Goal: Complete application form: Complete application form

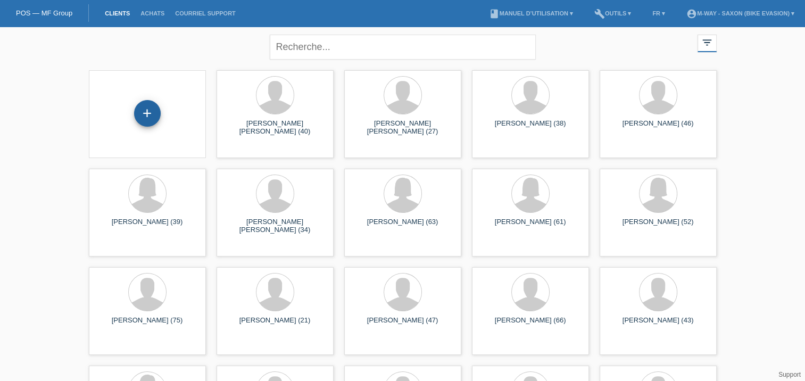
click at [147, 116] on div "+" at bounding box center [147, 113] width 27 height 27
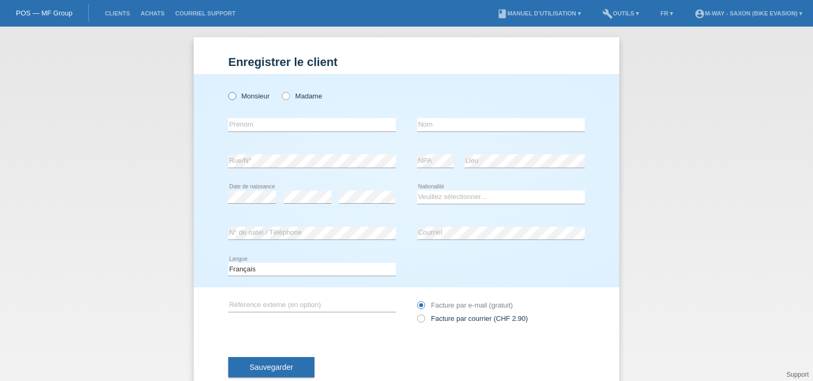
click at [227, 90] on icon at bounding box center [227, 90] width 0 height 0
click at [228, 96] on input "Monsieur" at bounding box center [231, 95] width 7 height 7
radio input "true"
click at [251, 126] on input "text" at bounding box center [312, 124] width 168 height 13
click at [425, 125] on input "text" at bounding box center [501, 124] width 168 height 13
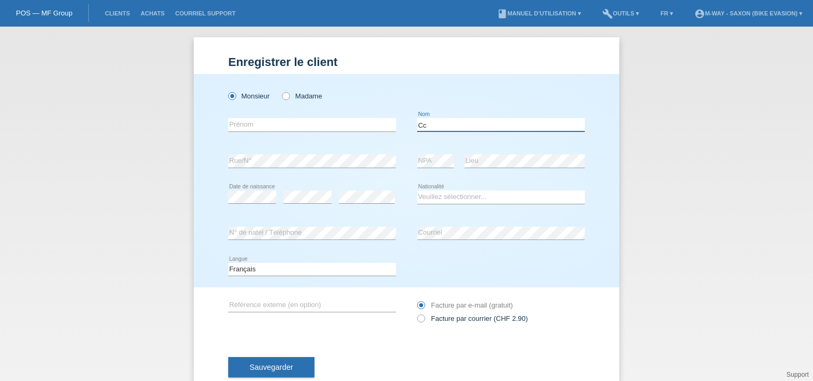
type input "C"
type input "Tchimina"
click at [352, 125] on input "text" at bounding box center [312, 124] width 168 height 13
type input "A"
type input "[PERSON_NAME]"
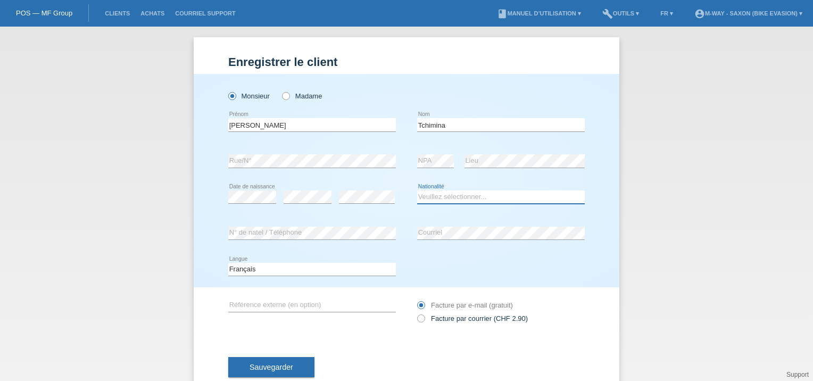
click at [438, 198] on select "Veuillez sélectionner... Suisse Allemagne Autriche Liechtenstein ------------ A…" at bounding box center [501, 197] width 168 height 13
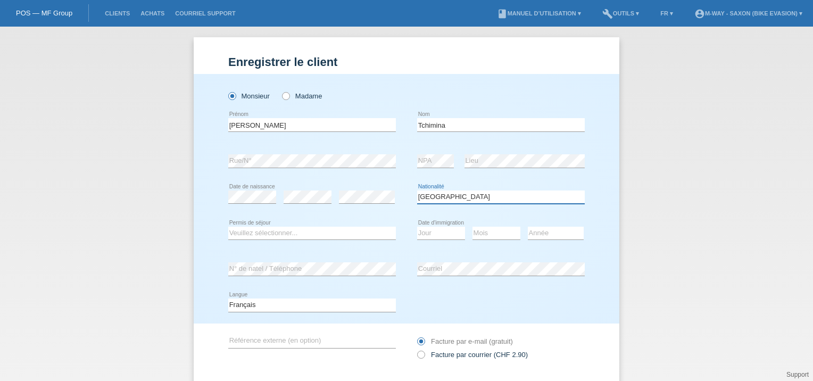
click at [438, 198] on select "Veuillez sélectionner... Suisse Allemagne Autriche Liechtenstein ------------ A…" at bounding box center [501, 197] width 168 height 13
select select "US"
click at [288, 236] on select "Veuillez sélectionner... C B B - Statut de réfugié Autre" at bounding box center [312, 233] width 168 height 13
select select "C"
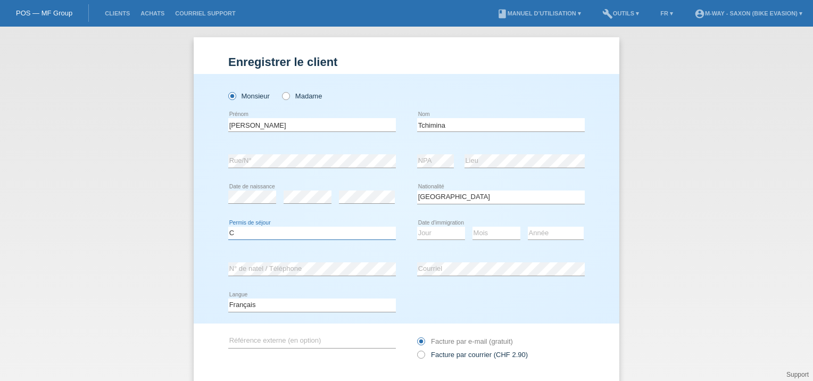
click at [228, 227] on select "Veuillez sélectionner... C B B - Statut de réfugié Autre" at bounding box center [312, 233] width 168 height 13
click at [438, 236] on select "Jour 01 02 03 04 05 06 07 08 09 10 11" at bounding box center [441, 233] width 48 height 13
select select "12"
click at [417, 227] on select "Jour 01 02 03 04 05 06 07 08 09 10 11" at bounding box center [441, 233] width 48 height 13
click at [490, 237] on select "Mois 01 02 03 04 05 06 07 08 09 10 11" at bounding box center [497, 233] width 48 height 13
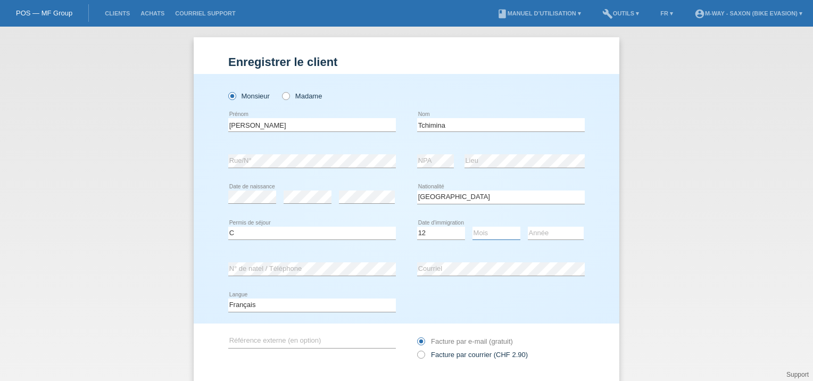
select select "06"
click at [473, 227] on select "Mois 01 02 03 04 05 06 07 08 09 10 11" at bounding box center [497, 233] width 48 height 13
click at [547, 233] on select "Année 2025 2024 2023 2022 2021 2020 2019 2018 2017 2016 2015 2014 2013 2012 201…" at bounding box center [556, 233] width 56 height 13
click at [423, 232] on select "Jour 01 02 03 04 05 06 07 08 09 10 11" at bounding box center [441, 233] width 48 height 13
select select "03"
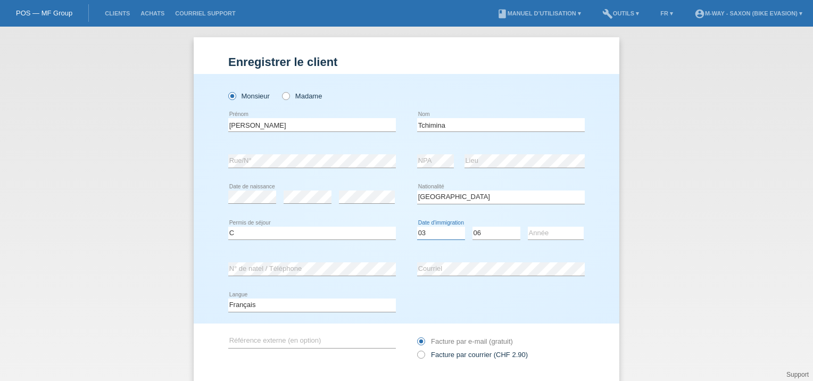
click at [417, 227] on select "Jour 01 02 03 04 05 06 07 08 09 10 11" at bounding box center [441, 233] width 48 height 13
click at [473, 227] on select "Mois 01 02 03 04 05 06 07 08 09 10 11" at bounding box center [497, 233] width 48 height 13
click at [547, 232] on select "Année 2025 2024 2023 2022 2021 2020 2019 2018 2017 2016 2015 2014 2013 2012 201…" at bounding box center [556, 233] width 56 height 13
select select "2013"
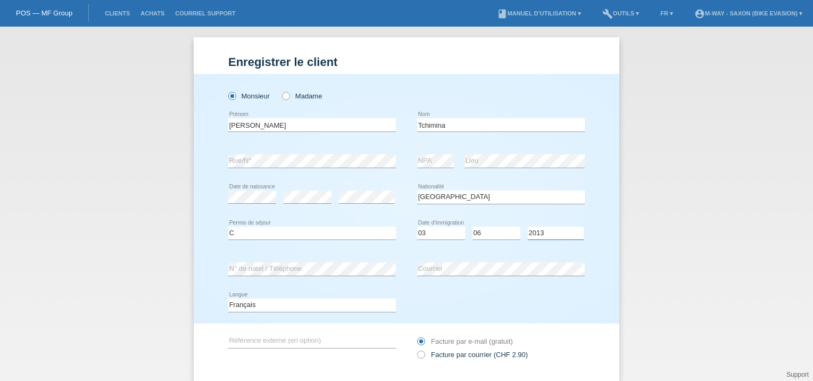
click at [528, 227] on select "Année 2025 2024 2023 2022 2021 2020 2019 2018 2017 2016 2015 2014 2013 2012 201…" at bounding box center [556, 233] width 56 height 13
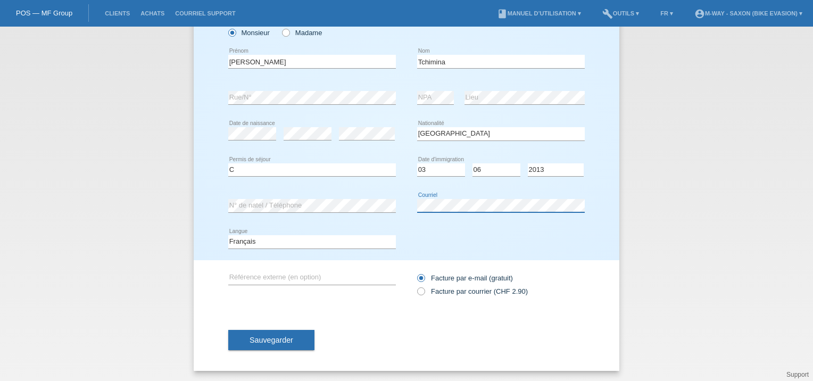
scroll to position [63, 0]
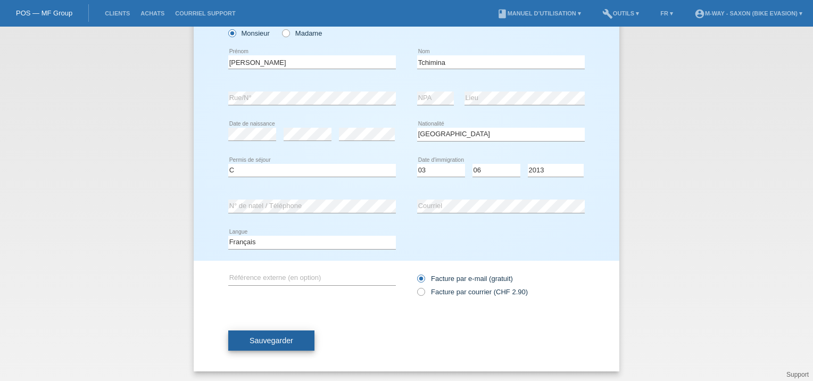
drag, startPoint x: 252, startPoint y: 345, endPoint x: 238, endPoint y: 334, distance: 17.5
click at [238, 334] on button "Sauvegarder" at bounding box center [271, 341] width 86 height 20
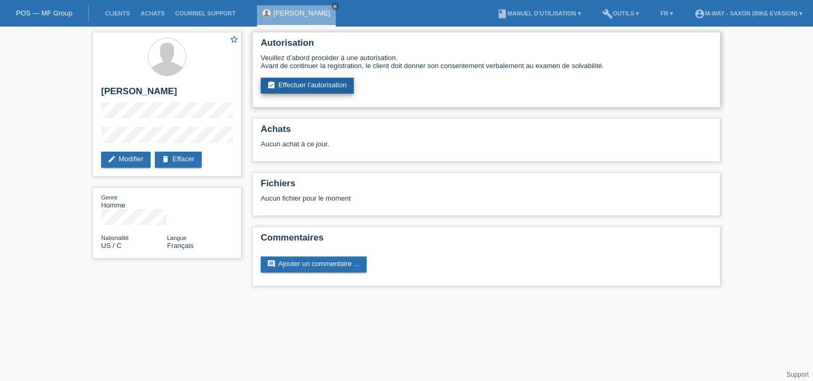
click at [337, 89] on link "assignment_turned_in Effectuer l’autorisation" at bounding box center [307, 86] width 93 height 16
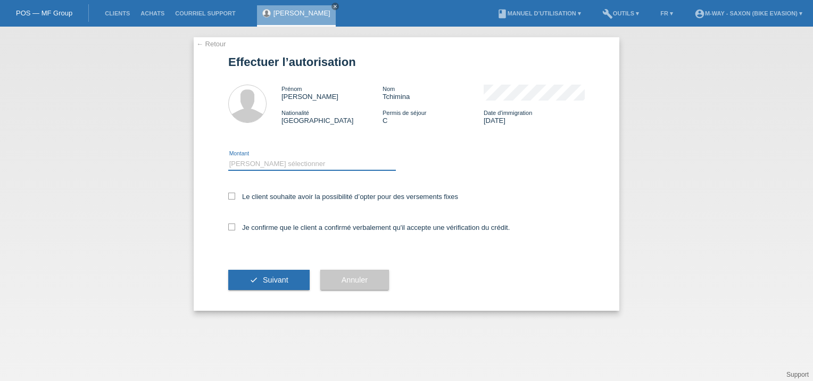
click at [257, 162] on select "Veuillez sélectionner CHF 1.00 - CHF 499.00 CHF 500.00 - CHF 1'999.00 CHF 2'000…" at bounding box center [312, 164] width 168 height 13
select select "3"
click at [228, 158] on select "Veuillez sélectionner CHF 1.00 - CHF 499.00 CHF 500.00 - CHF 1'999.00 CHF 2'000…" at bounding box center [312, 164] width 168 height 13
click at [232, 193] on icon at bounding box center [231, 196] width 7 height 7
click at [232, 193] on input "Le client souhaite avoir la possibilité d’opter pour des versements fixes" at bounding box center [231, 196] width 7 height 7
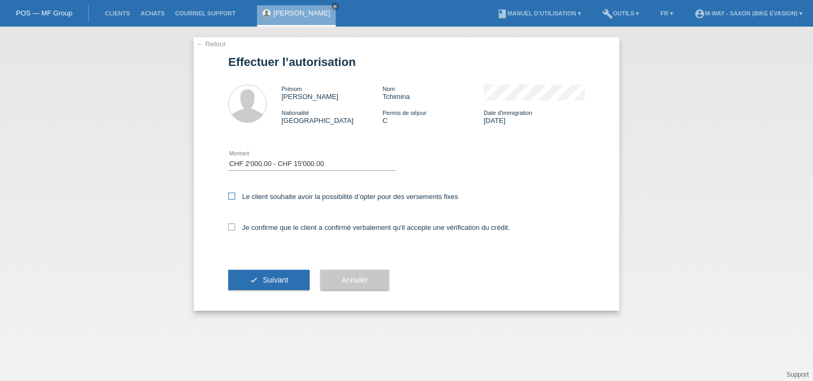
checkbox input "true"
click at [234, 226] on icon at bounding box center [231, 227] width 7 height 7
click at [234, 226] on input "Je confirme que le client a confirmé verbalement qu'il accepte une vérification…" at bounding box center [231, 227] width 7 height 7
checkbox input "true"
click at [265, 279] on span "Suivant" at bounding box center [276, 280] width 26 height 9
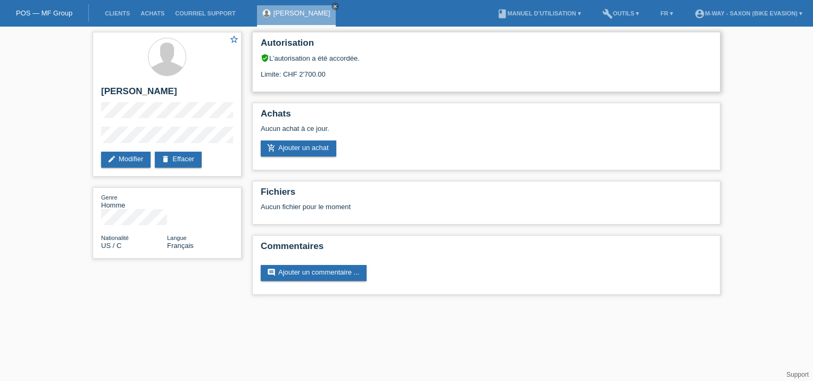
drag, startPoint x: 294, startPoint y: 73, endPoint x: 332, endPoint y: 73, distance: 37.3
click at [332, 73] on div "Limite: CHF 2'700.00" at bounding box center [486, 70] width 451 height 16
click at [130, 159] on link "edit Modifier" at bounding box center [126, 160] width 50 height 16
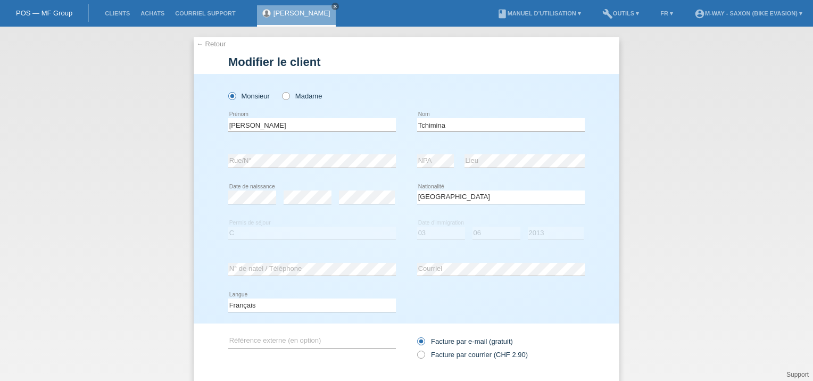
select select "US"
select select "C"
select select "03"
select select "06"
select select "2013"
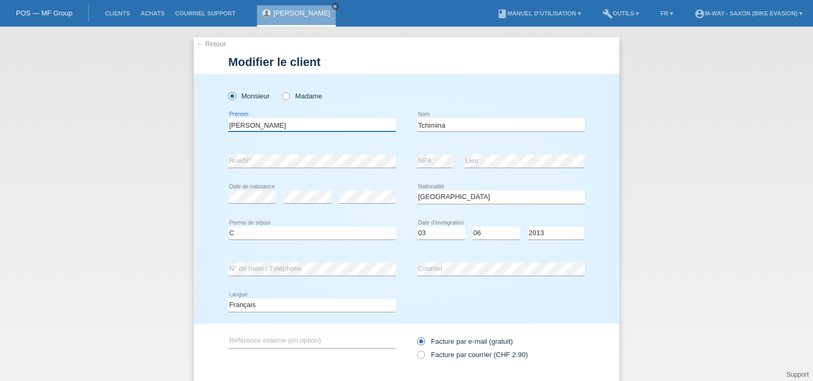
click at [321, 121] on input "[PERSON_NAME]" at bounding box center [312, 124] width 168 height 13
click at [167, 155] on div "← Retour Modifier le client Monsieur Madame Alain error Prénom" at bounding box center [406, 204] width 813 height 354
drag, startPoint x: 213, startPoint y: 127, endPoint x: 193, endPoint y: 126, distance: 20.3
click at [194, 126] on div "Monsieur Madame Alain error Prénom C" at bounding box center [407, 199] width 426 height 250
click at [457, 130] on input "Tchimina" at bounding box center [501, 124] width 168 height 13
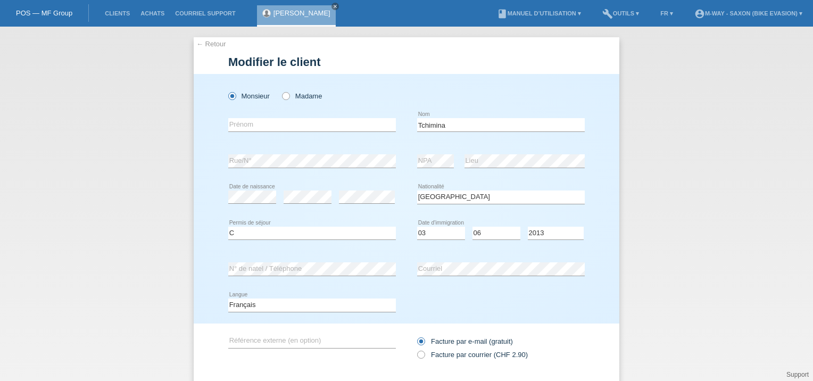
click at [284, 118] on div "error Prénom" at bounding box center [312, 125] width 168 height 36
click at [47, 13] on link "POS — MF Group" at bounding box center [44, 13] width 56 height 8
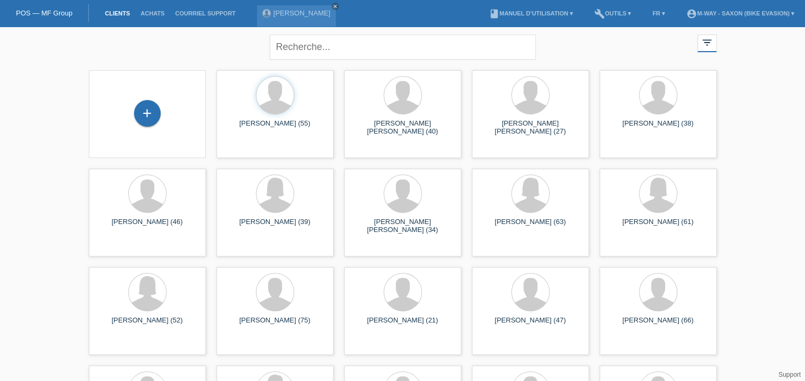
click at [130, 128] on div "+" at bounding box center [147, 114] width 100 height 28
click at [155, 111] on div "+" at bounding box center [148, 113] width 26 height 18
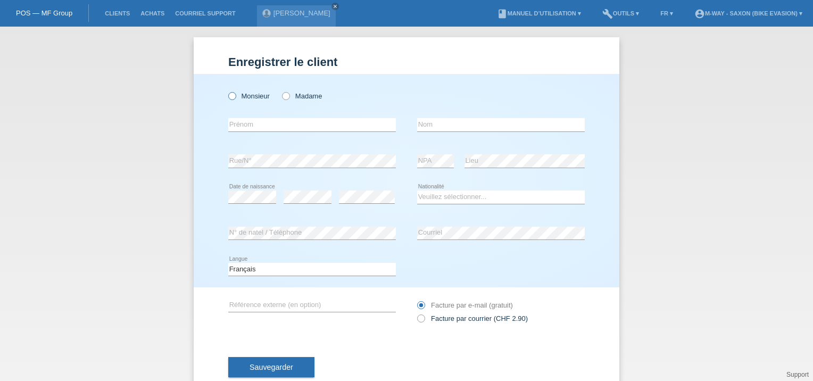
click at [227, 90] on icon at bounding box center [227, 90] width 0 height 0
click at [228, 96] on input "Monsieur" at bounding box center [231, 95] width 7 height 7
radio input "true"
click at [273, 128] on input "text" at bounding box center [312, 124] width 168 height 13
type input "[PERSON_NAME]"
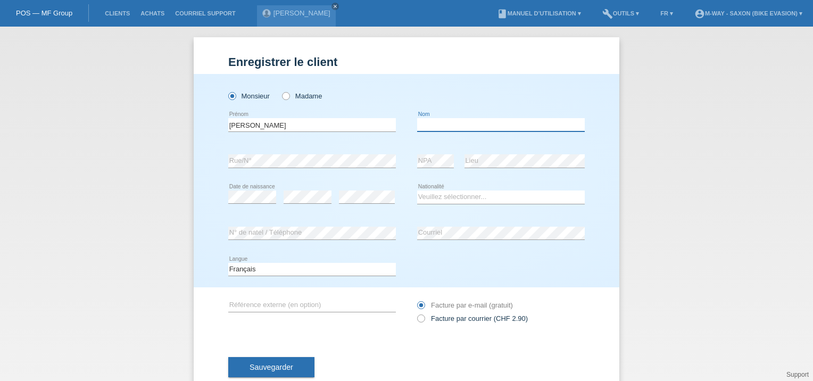
click at [438, 126] on input "text" at bounding box center [501, 124] width 168 height 13
type input "V"
type input "Chamand"
click at [439, 199] on select "Veuillez sélectionner... Suisse Allemagne Autriche Liechtenstein ------------ A…" at bounding box center [501, 197] width 168 height 13
select select "FR"
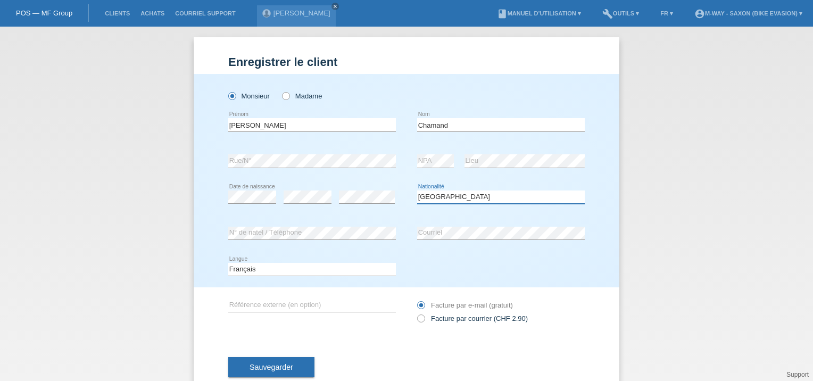
click at [417, 191] on select "Veuillez sélectionner... Suisse Allemagne Autriche Liechtenstein ------------ A…" at bounding box center [501, 197] width 168 height 13
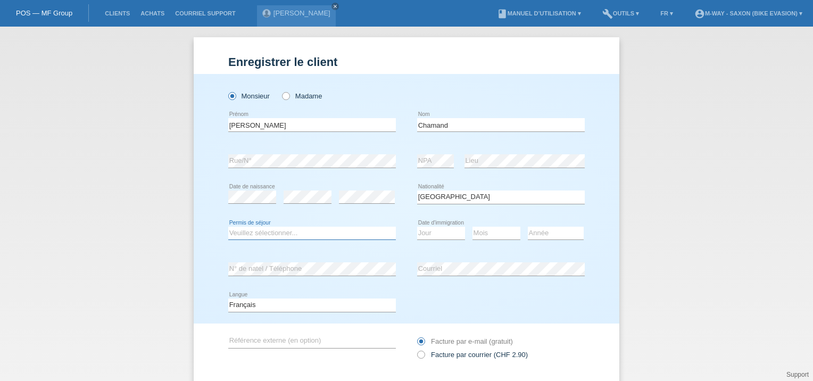
click at [305, 233] on select "Veuillez sélectionner... C B B - Statut de réfugié Autre" at bounding box center [312, 233] width 168 height 13
select select "C"
click at [228, 227] on select "Veuillez sélectionner... C B B - Statut de réfugié Autre" at bounding box center [312, 233] width 168 height 13
click at [434, 232] on select "Jour 01 02 03 04 05 06 07 08 09 10 11" at bounding box center [441, 233] width 48 height 13
select select "12"
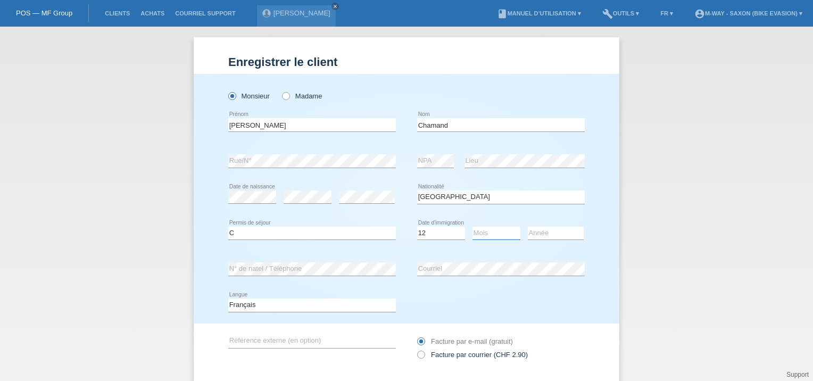
click at [480, 230] on select "Mois 01 02 03 04 05 06 07 08 09 10 11" at bounding box center [497, 233] width 48 height 13
select select "12"
click at [494, 234] on select "Mois 01 02 03 04 05 06 07 08 09 10 11" at bounding box center [497, 233] width 48 height 13
click at [538, 232] on select "Année 2025 2024 2023 2022 2021 2020 2019 2018 2017 2016 2015 2014 2013 2012 201…" at bounding box center [556, 233] width 56 height 13
select select "2022"
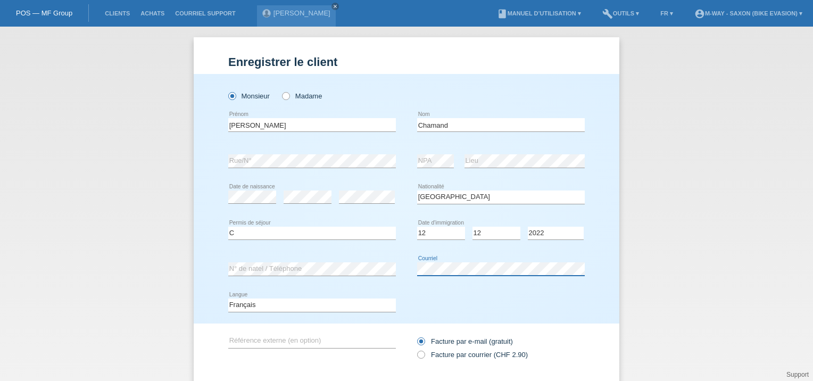
scroll to position [63, 0]
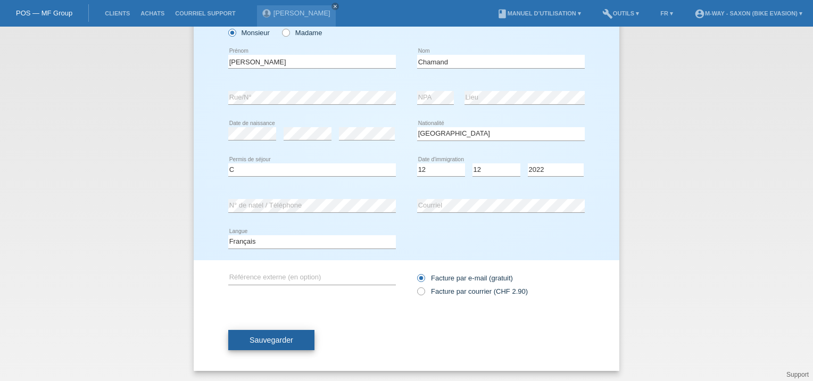
click at [278, 337] on span "Sauvegarder" at bounding box center [272, 340] width 44 height 9
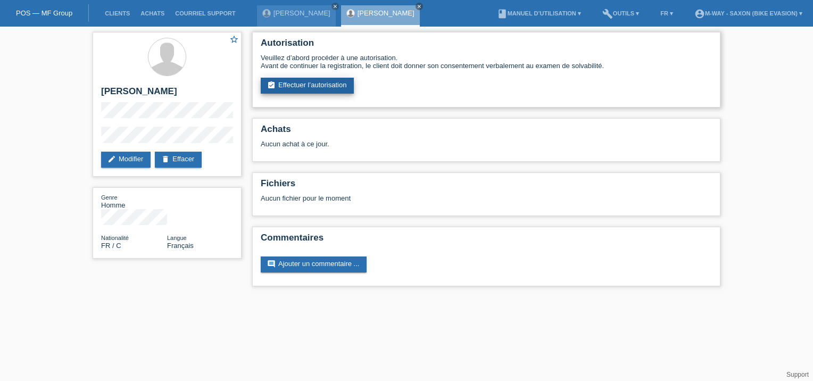
click at [290, 90] on link "assignment_turned_in Effectuer l’autorisation" at bounding box center [307, 86] width 93 height 16
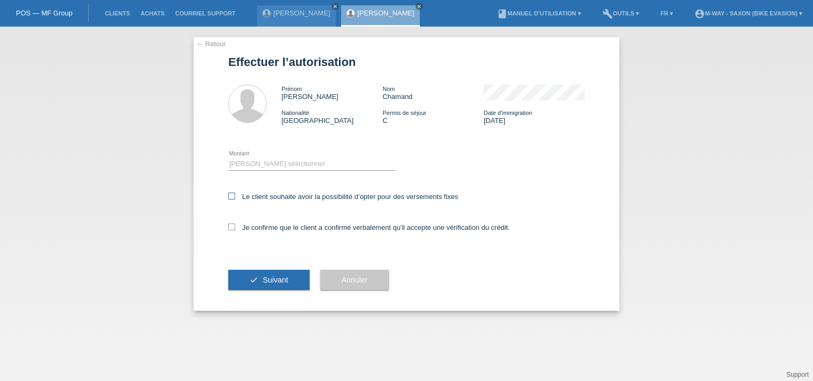
click at [236, 198] on label "Le client souhaite avoir la possibilité d’opter pour des versements fixes" at bounding box center [343, 197] width 230 height 8
click at [235, 198] on input "Le client souhaite avoir la possibilité d’opter pour des versements fixes" at bounding box center [231, 196] width 7 height 7
checkbox input "true"
click at [232, 226] on icon at bounding box center [231, 227] width 7 height 7
click at [232, 226] on input "Je confirme que le client a confirmé verbalement qu'il accepte une vérification…" at bounding box center [231, 227] width 7 height 7
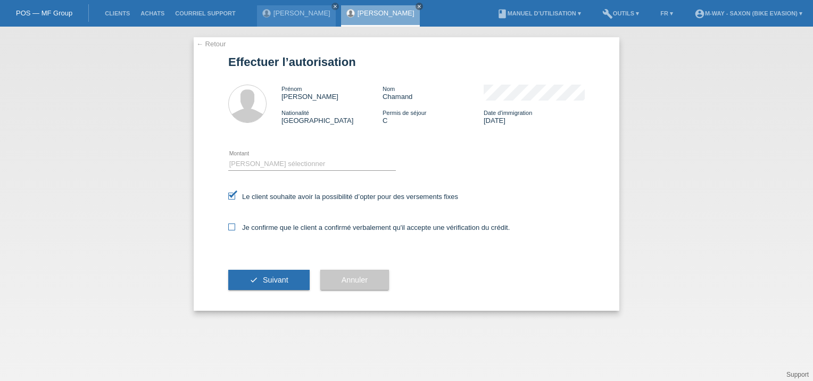
checkbox input "true"
click at [270, 162] on select "Veuillez sélectionner CHF 1.00 - CHF 499.00 CHF 500.00 - CHF 1'999.00 CHF 2'000…" at bounding box center [312, 164] width 168 height 13
select select "3"
click at [228, 158] on select "Veuillez sélectionner CHF 1.00 - CHF 499.00 CHF 500.00 - CHF 1'999.00 CHF 2'000…" at bounding box center [312, 164] width 168 height 13
click at [262, 281] on button "check Suivant" at bounding box center [268, 280] width 81 height 20
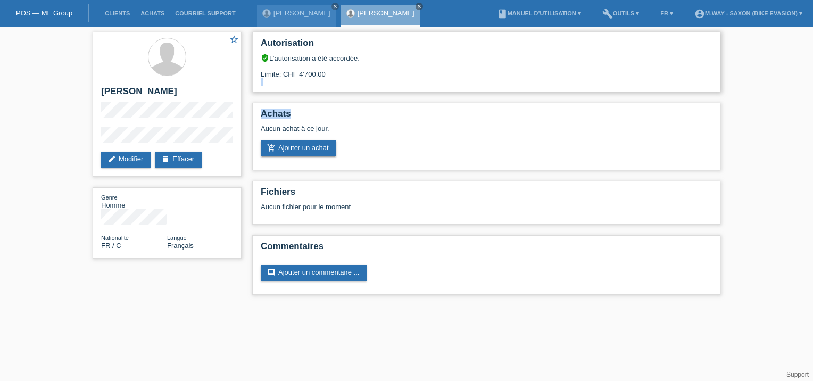
drag, startPoint x: 463, startPoint y: 106, endPoint x: 474, endPoint y: 85, distance: 24.0
click at [474, 85] on div "Autorisation verified_user L’autorisation a été accordée. Limite: CHF 4'700.00 …" at bounding box center [486, 166] width 479 height 279
click at [295, 13] on link "[PERSON_NAME]" at bounding box center [302, 13] width 57 height 8
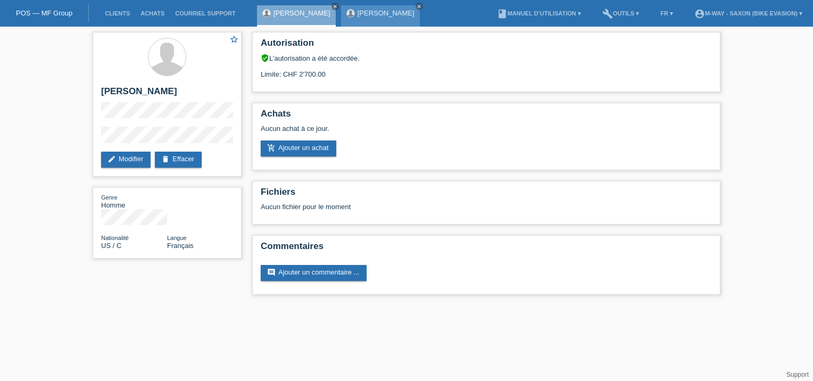
click at [358, 15] on link "[PERSON_NAME]" at bounding box center [386, 13] width 57 height 8
